Goal: Information Seeking & Learning: Learn about a topic

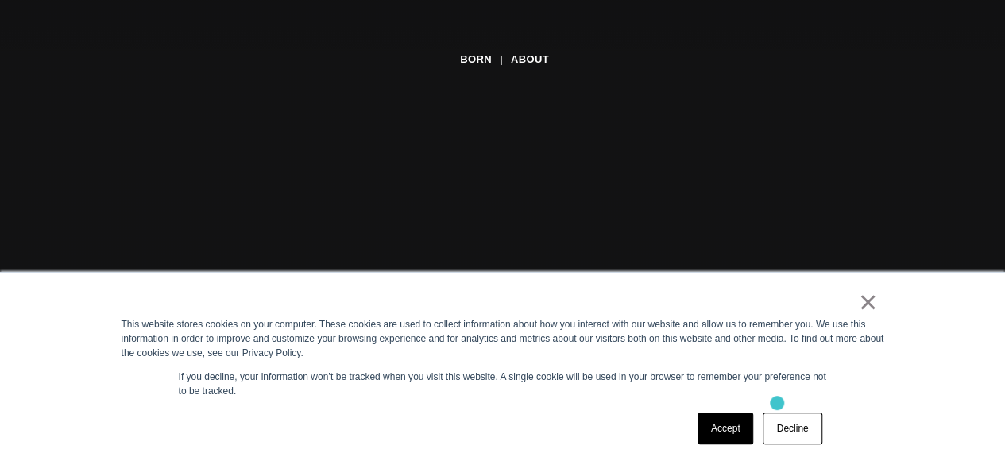
scroll to position [159, 0]
click at [857, 297] on div "×" at bounding box center [500, 306] width 756 height 22
click at [861, 309] on link "×" at bounding box center [867, 302] width 19 height 14
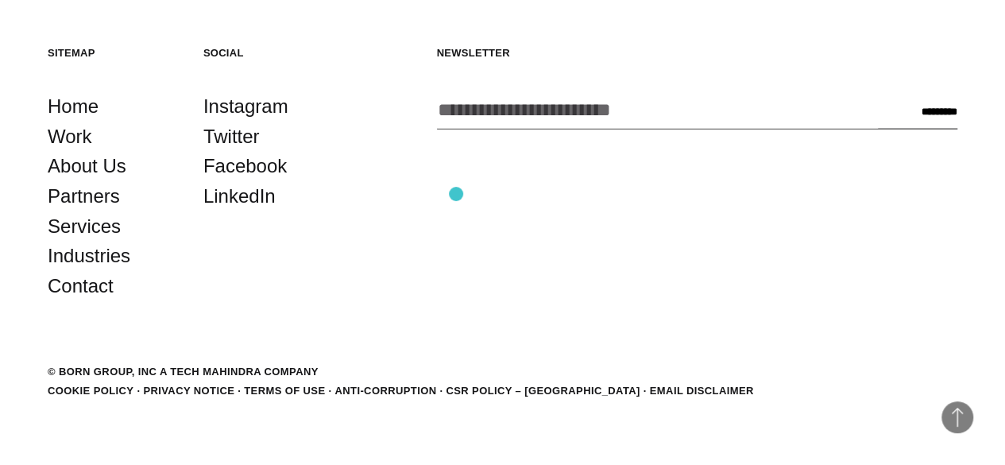
scroll to position [4970, 0]
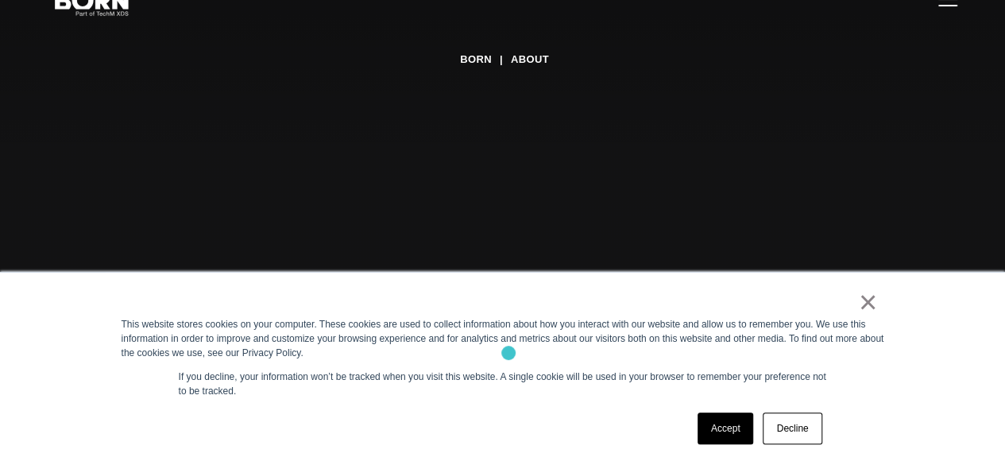
scroll to position [79, 0]
click at [728, 440] on link "Accept" at bounding box center [725, 428] width 56 height 32
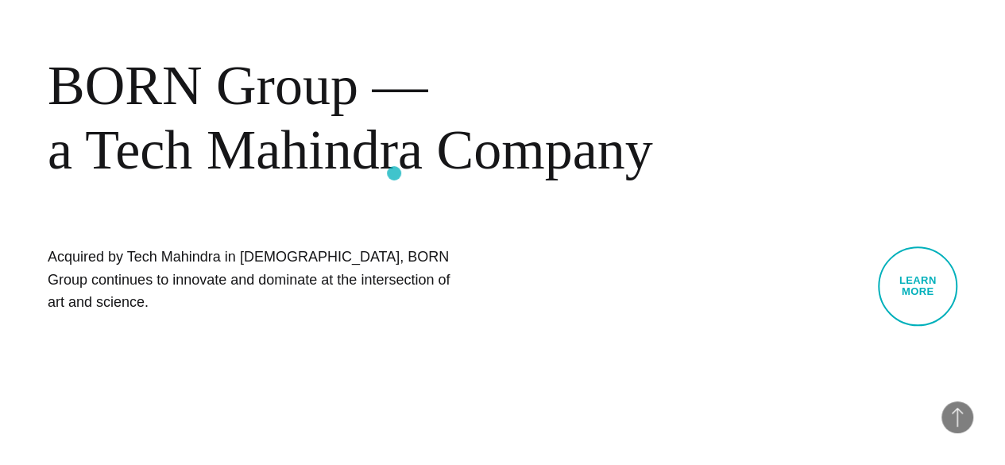
scroll to position [794, 0]
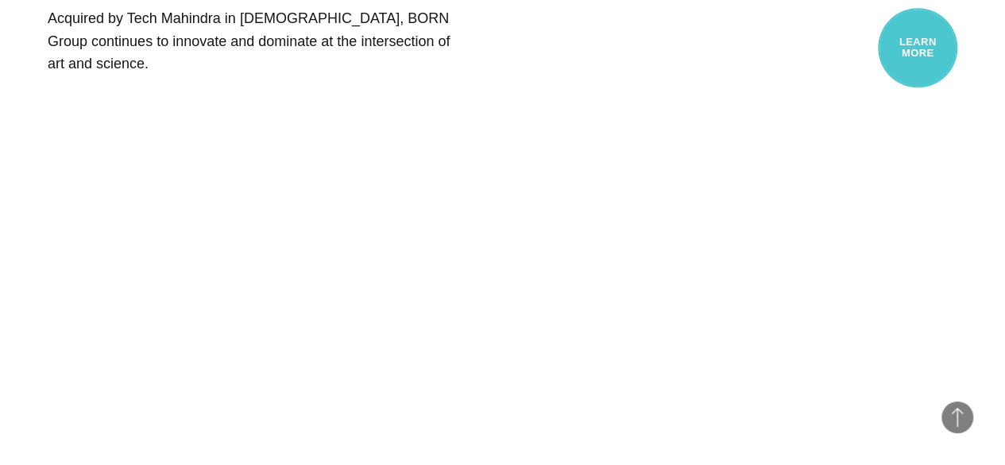
click at [915, 25] on link "Learn More" at bounding box center [917, 47] width 79 height 79
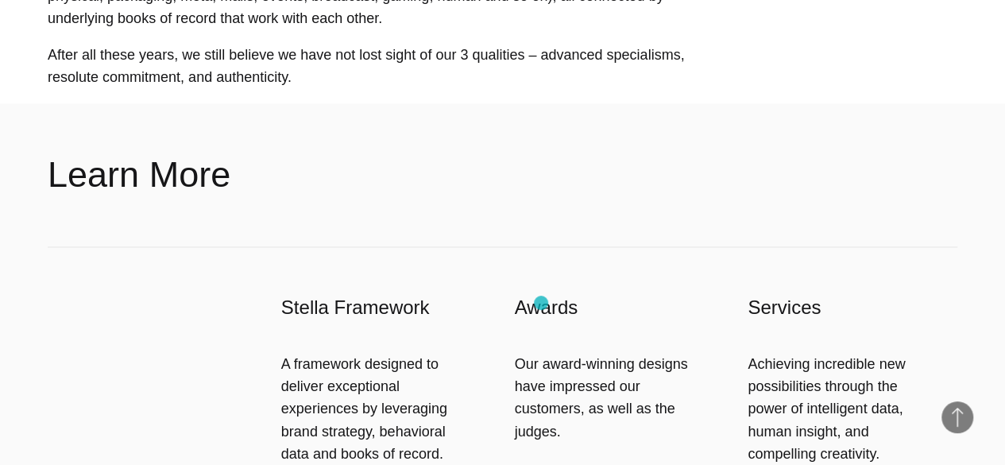
scroll to position [1112, 0]
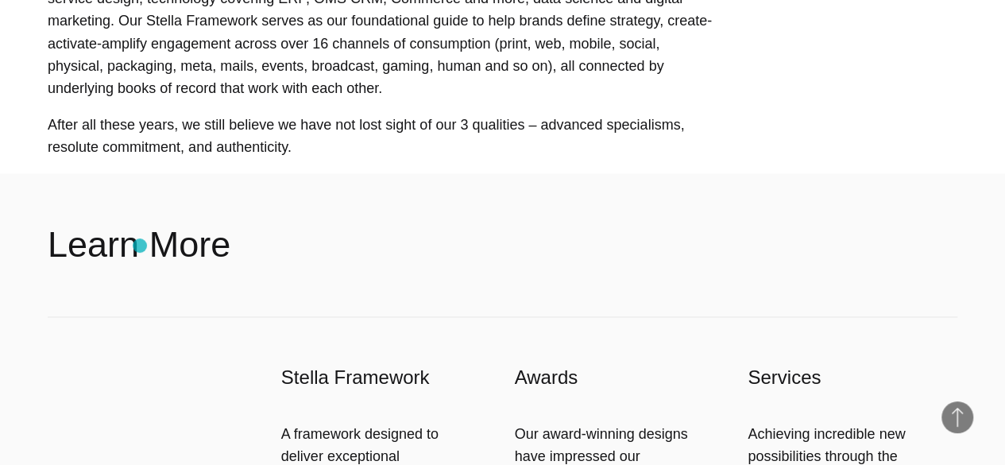
click at [140, 245] on h2 "Learn More" at bounding box center [139, 245] width 183 height 48
drag, startPoint x: 195, startPoint y: 238, endPoint x: 207, endPoint y: 241, distance: 12.1
click at [195, 238] on h2 "Learn More" at bounding box center [139, 245] width 183 height 48
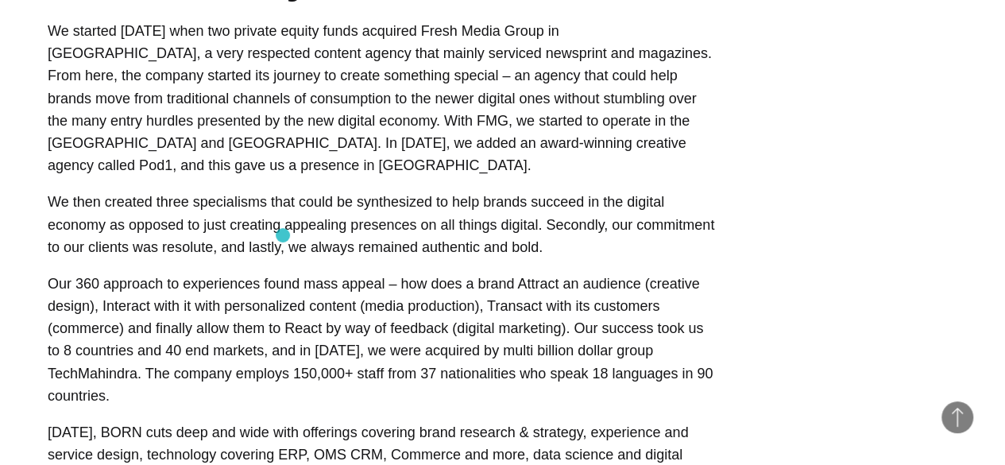
scroll to position [635, 0]
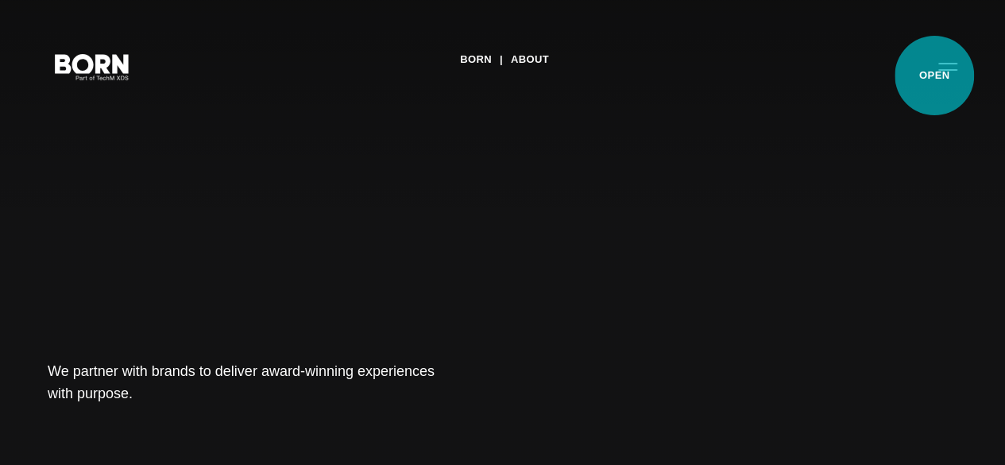
click at [934, 75] on button "Primary Menu" at bounding box center [947, 65] width 38 height 33
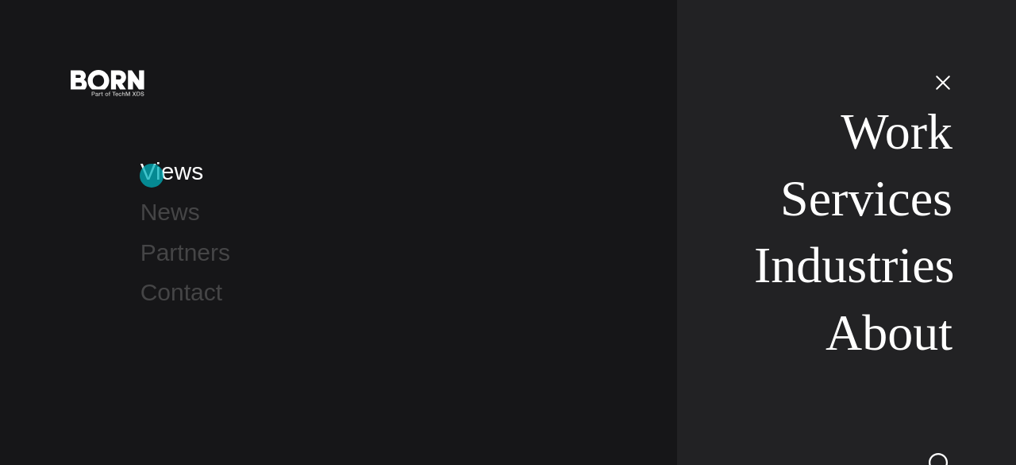
click at [152, 178] on link "Views" at bounding box center [172, 171] width 63 height 26
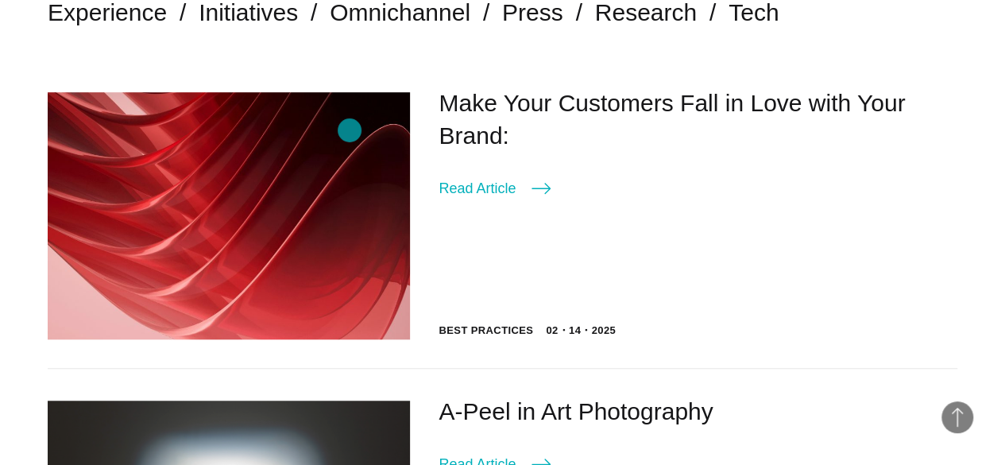
scroll to position [476, 0]
